Goal: Task Accomplishment & Management: Complete application form

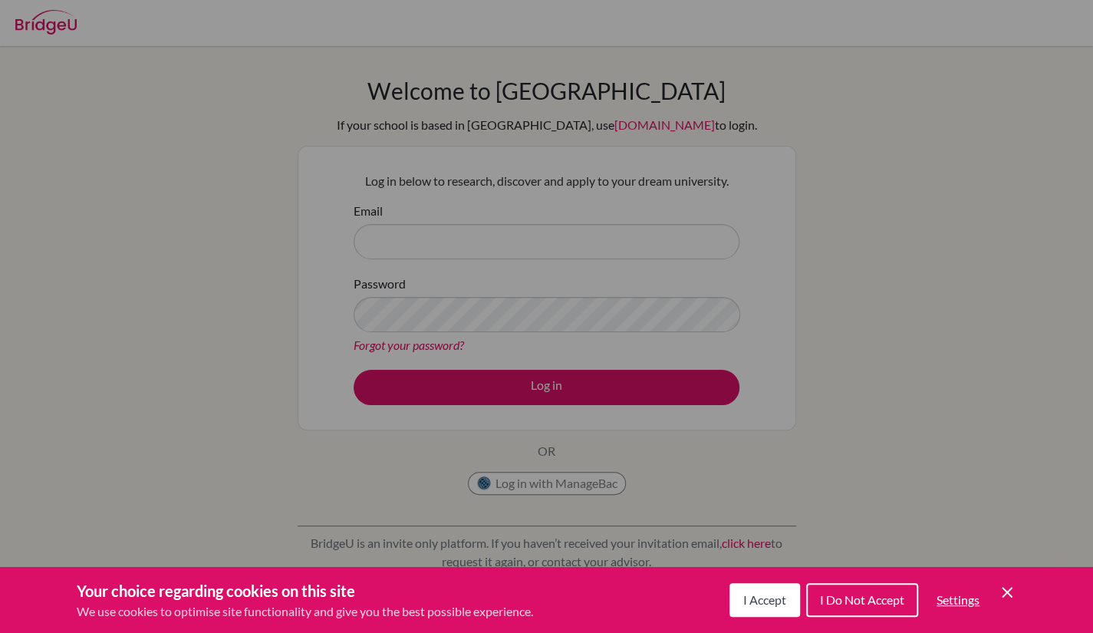
click at [562, 399] on div "Cookie Preferences" at bounding box center [546, 316] width 1093 height 633
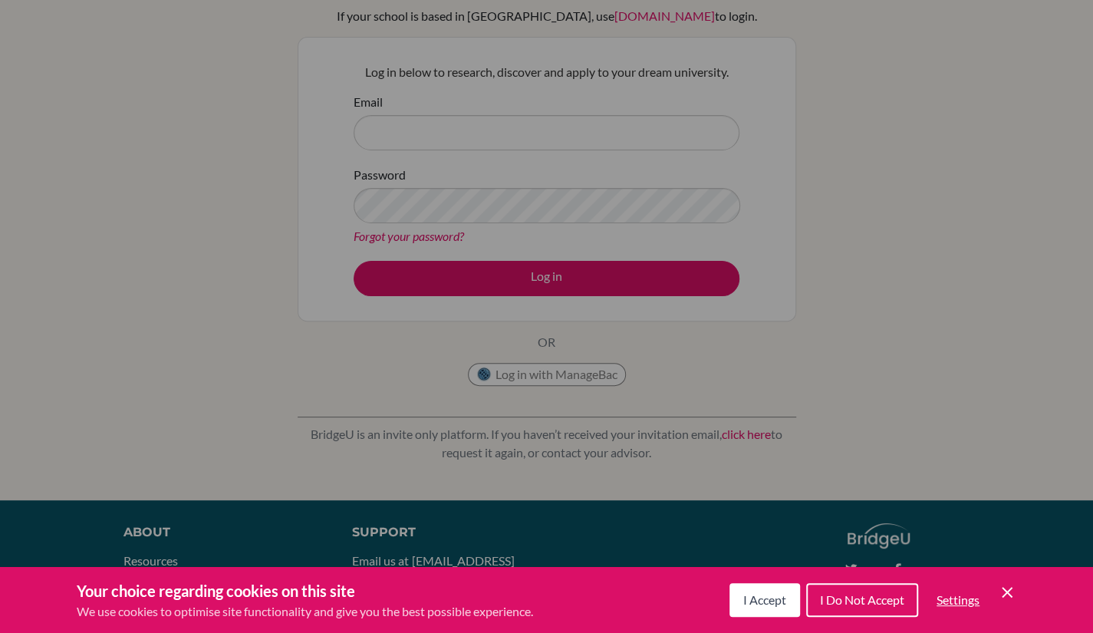
scroll to position [111, 0]
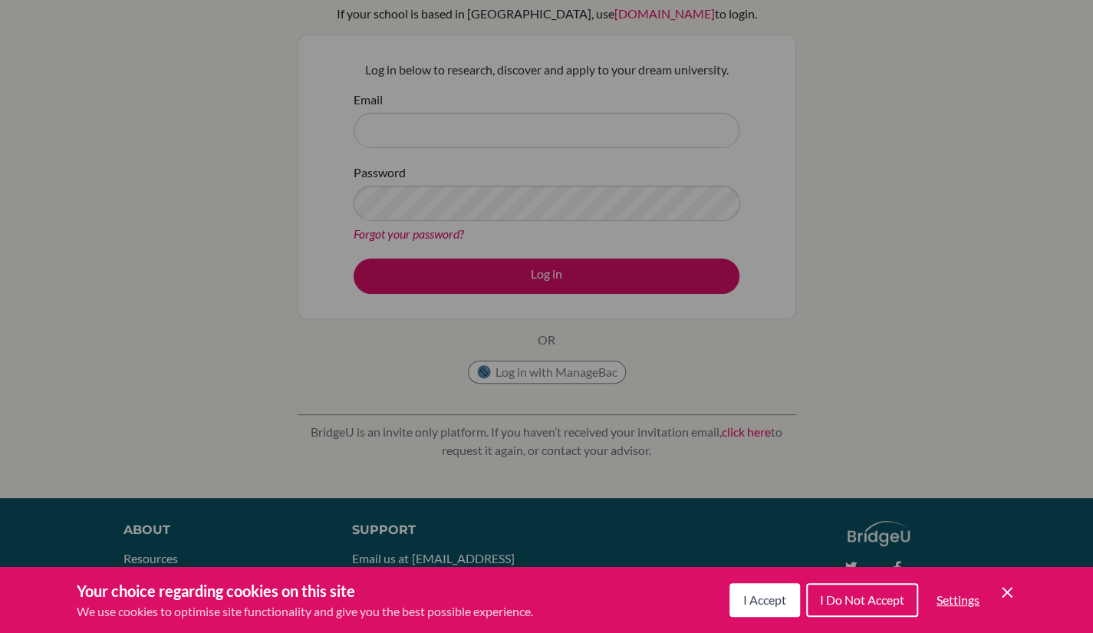
click at [777, 600] on span "I Accept" at bounding box center [764, 599] width 43 height 15
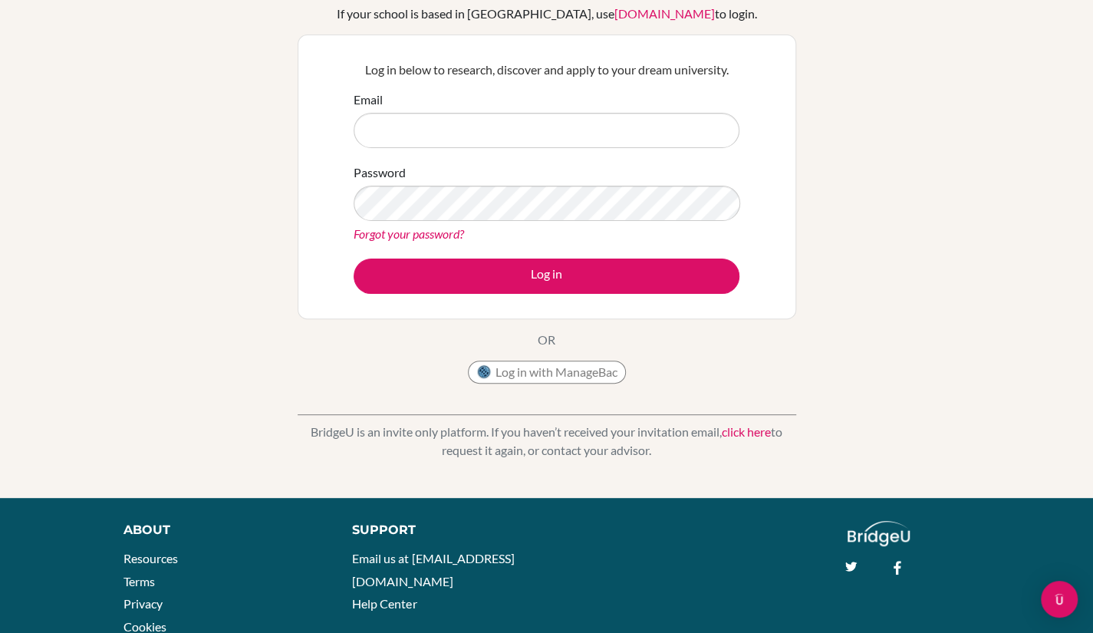
scroll to position [0, 0]
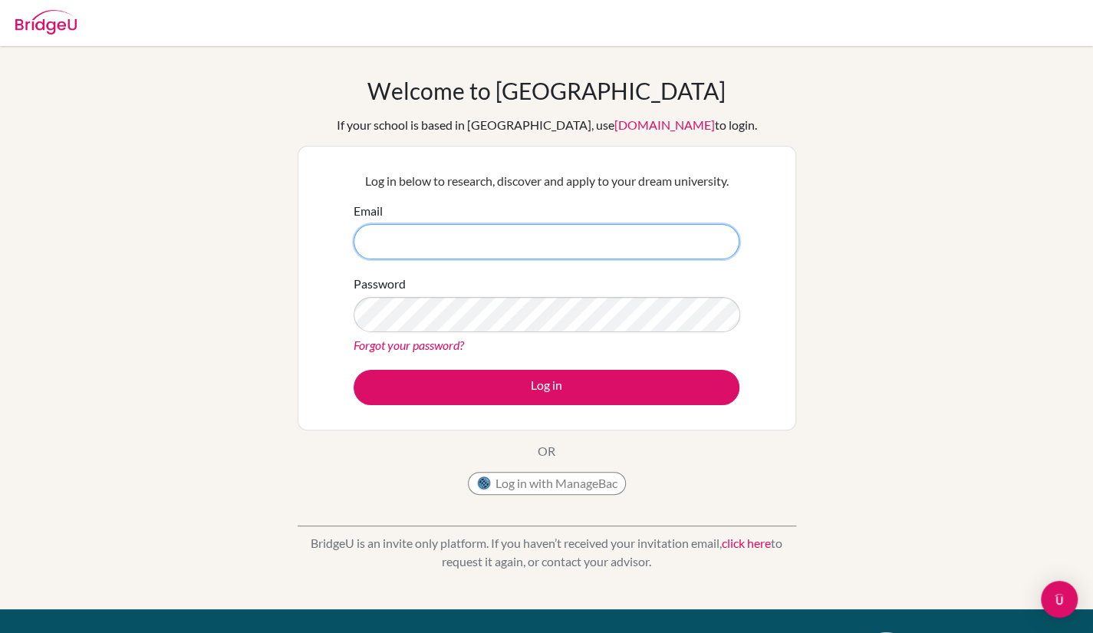
click at [459, 254] on input "Email" at bounding box center [546, 241] width 386 height 35
type input "[EMAIL_ADDRESS][DOMAIN_NAME]"
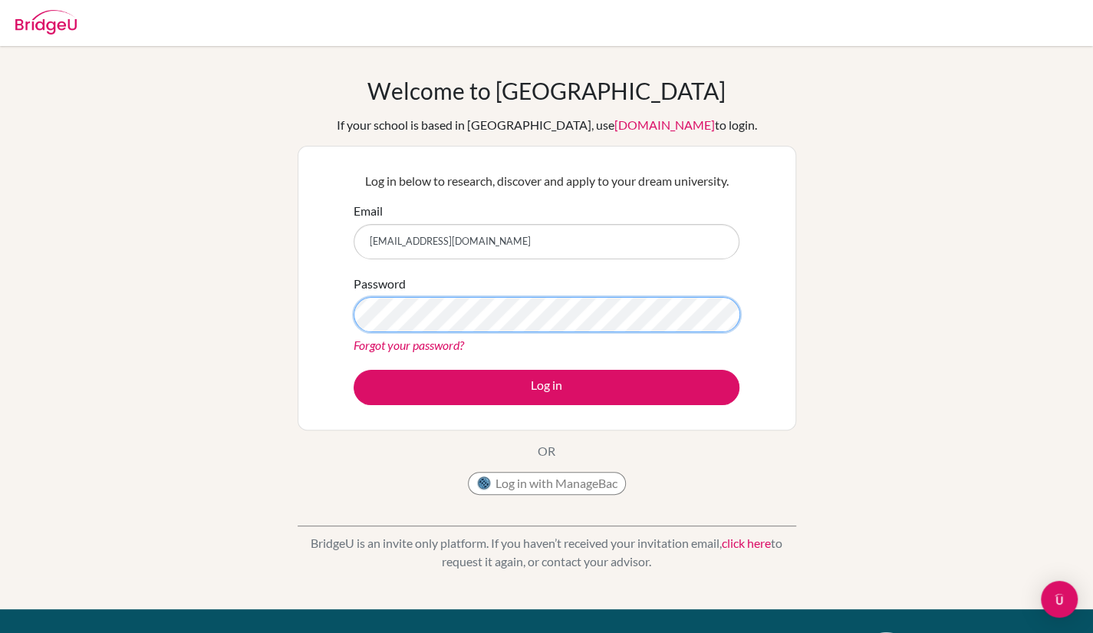
click at [353, 370] on button "Log in" at bounding box center [546, 387] width 386 height 35
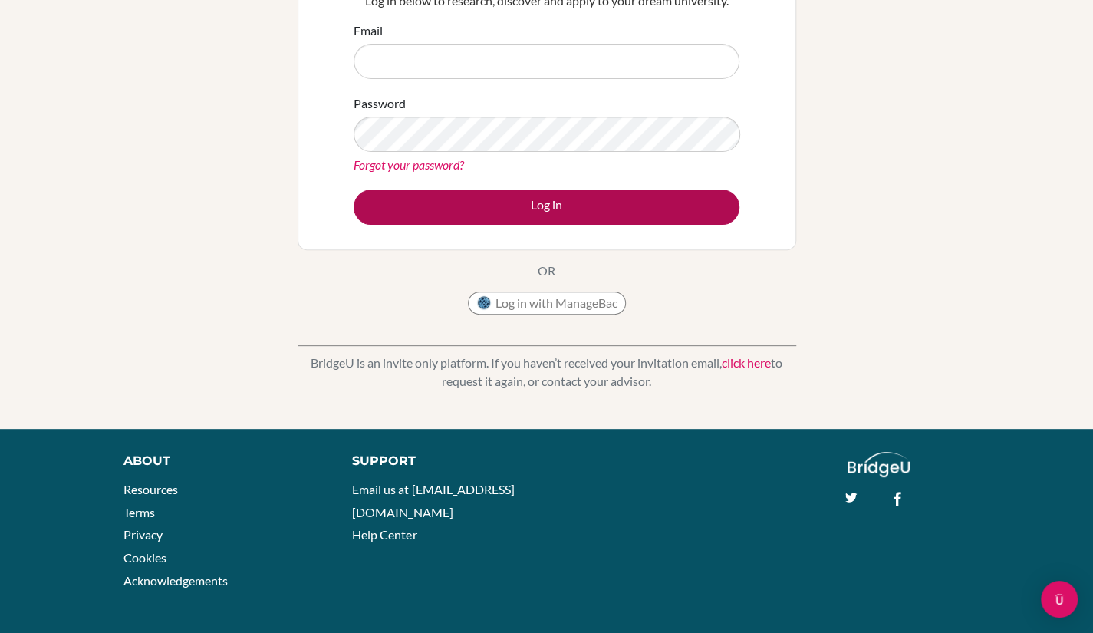
scroll to position [181, 0]
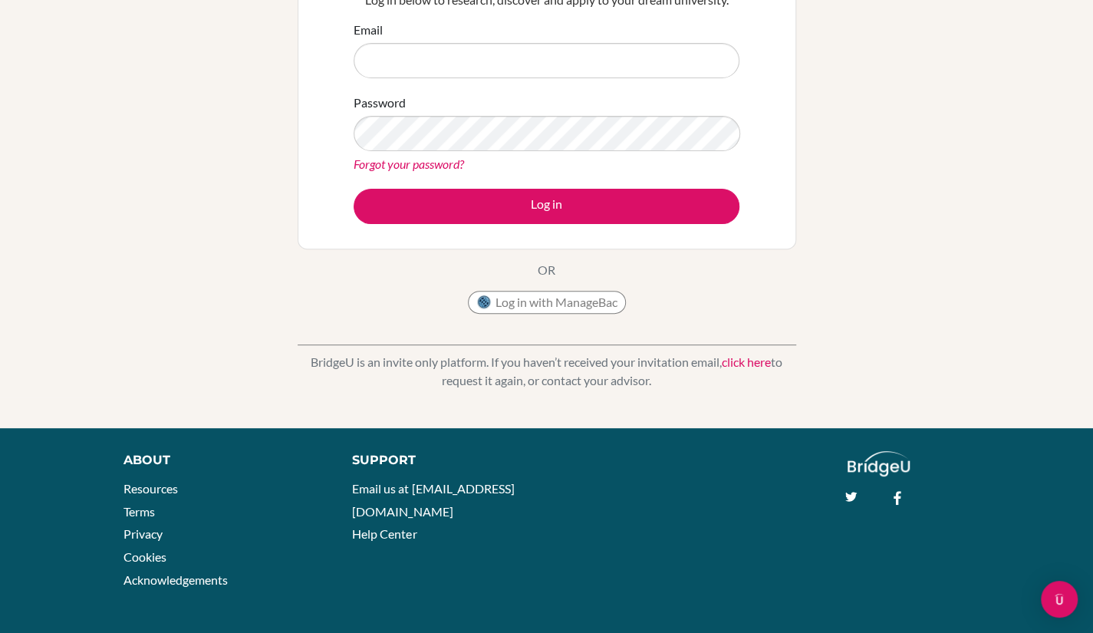
click at [756, 363] on link "click here" at bounding box center [746, 361] width 49 height 15
